Goal: Check status

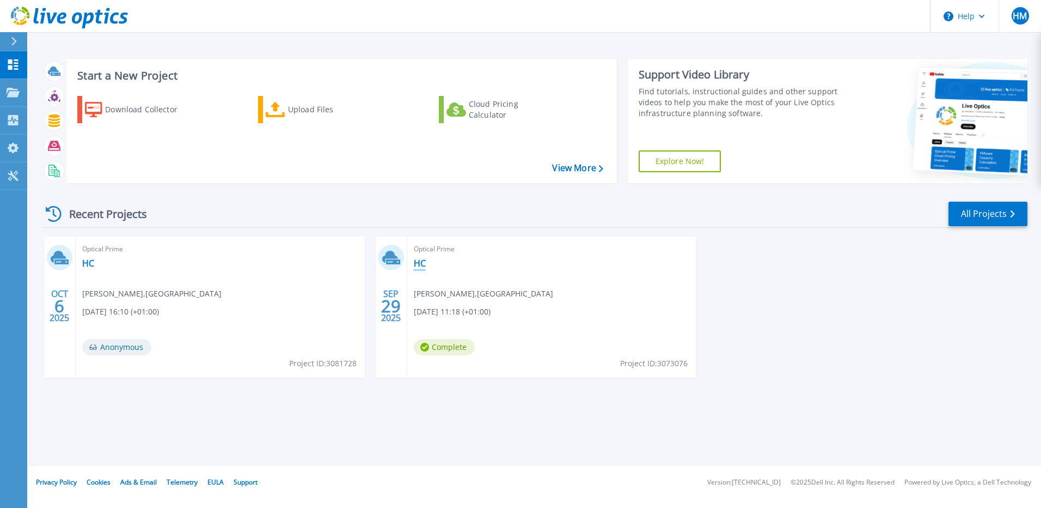
click at [419, 265] on link "HC" at bounding box center [420, 263] width 12 height 11
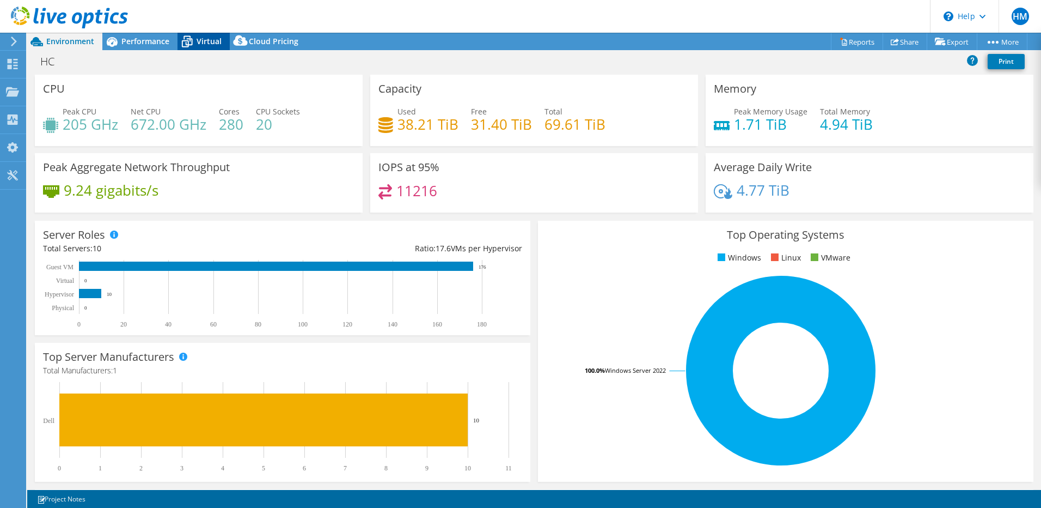
click at [207, 40] on span "Virtual" at bounding box center [209, 41] width 25 height 10
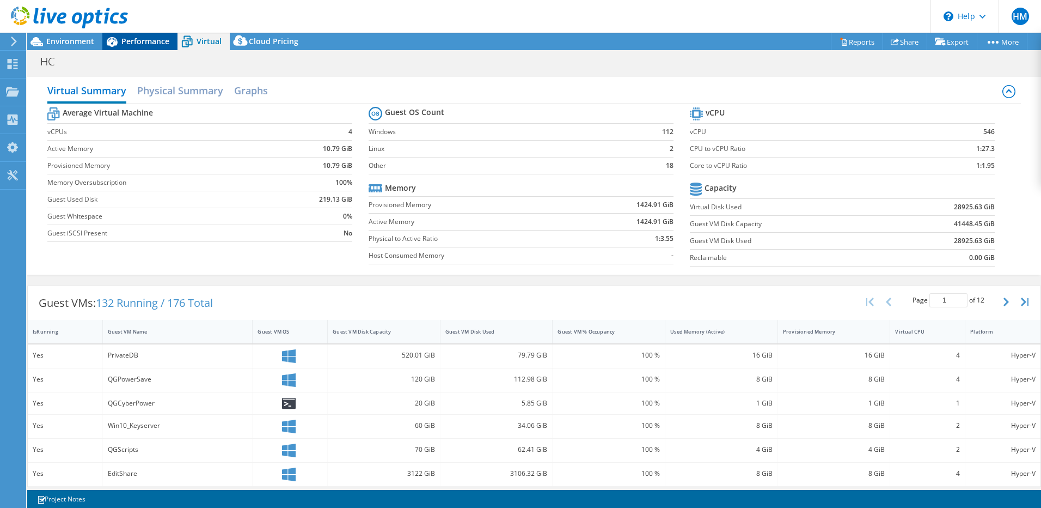
click at [135, 42] on span "Performance" at bounding box center [145, 41] width 48 height 10
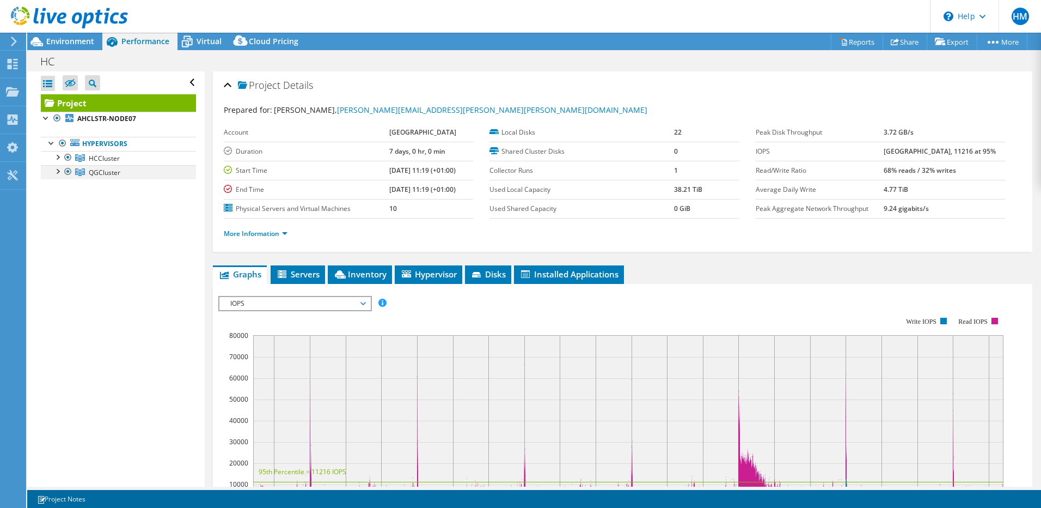
click at [58, 172] on div at bounding box center [57, 170] width 11 height 11
click at [56, 161] on div at bounding box center [57, 156] width 11 height 11
